Goal: Task Accomplishment & Management: Complete application form

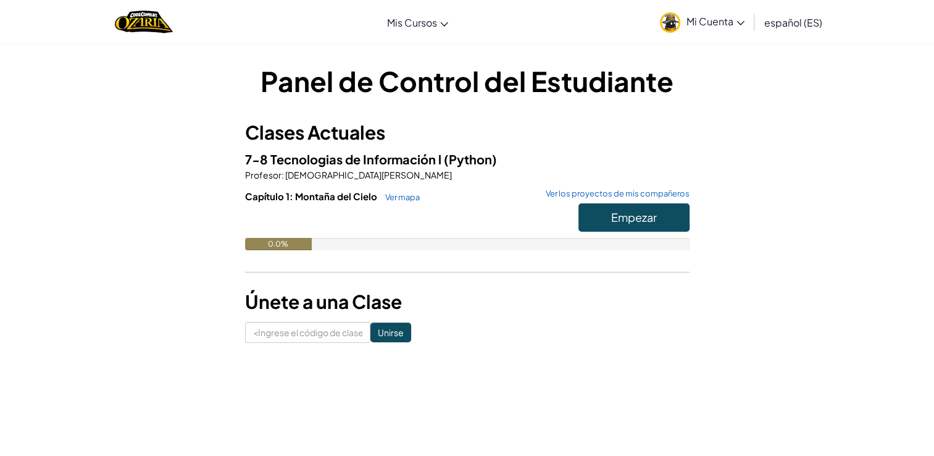
click at [674, 19] on img at bounding box center [670, 22] width 20 height 20
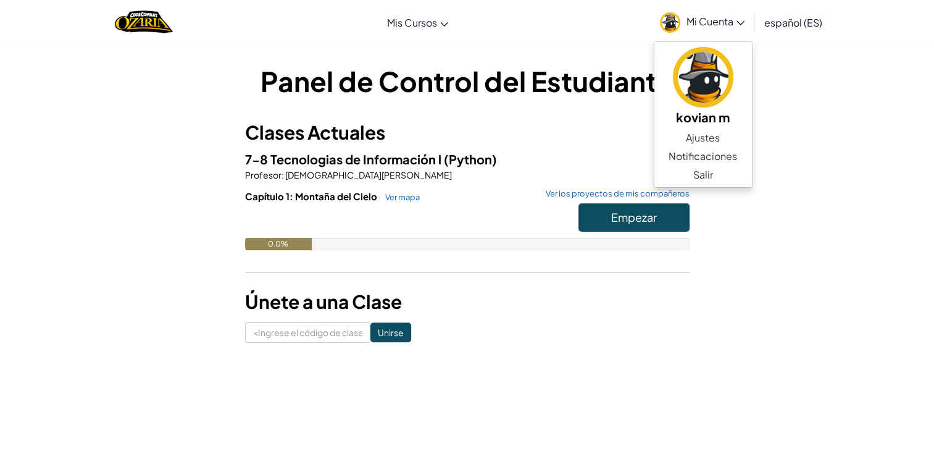
click at [793, 67] on div "Panel de Control del Estudiante Clases Actuales 7-8 Tecnologias de Información …" at bounding box center [467, 202] width 722 height 281
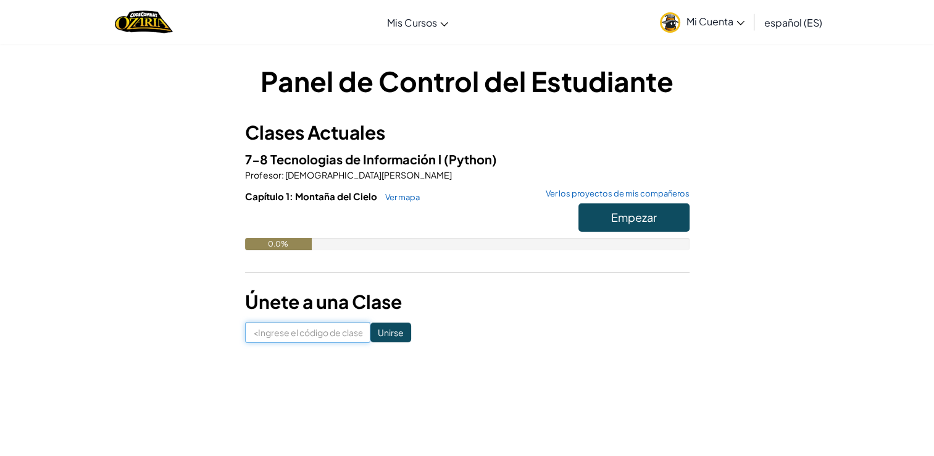
click at [336, 335] on input at bounding box center [307, 332] width 125 height 21
click at [481, 328] on form "Unirse" at bounding box center [467, 332] width 444 height 21
click at [318, 331] on input at bounding box center [307, 332] width 125 height 21
type input "ShirtJumpFind"
click at [370, 327] on input "Unirse" at bounding box center [390, 332] width 41 height 20
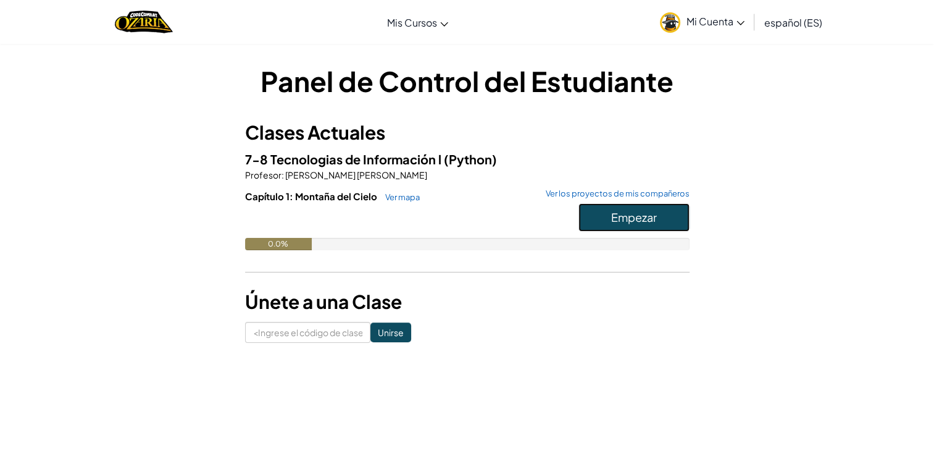
click at [615, 215] on span "Empezar" at bounding box center [634, 217] width 46 height 14
